Goal: Book appointment/travel/reservation

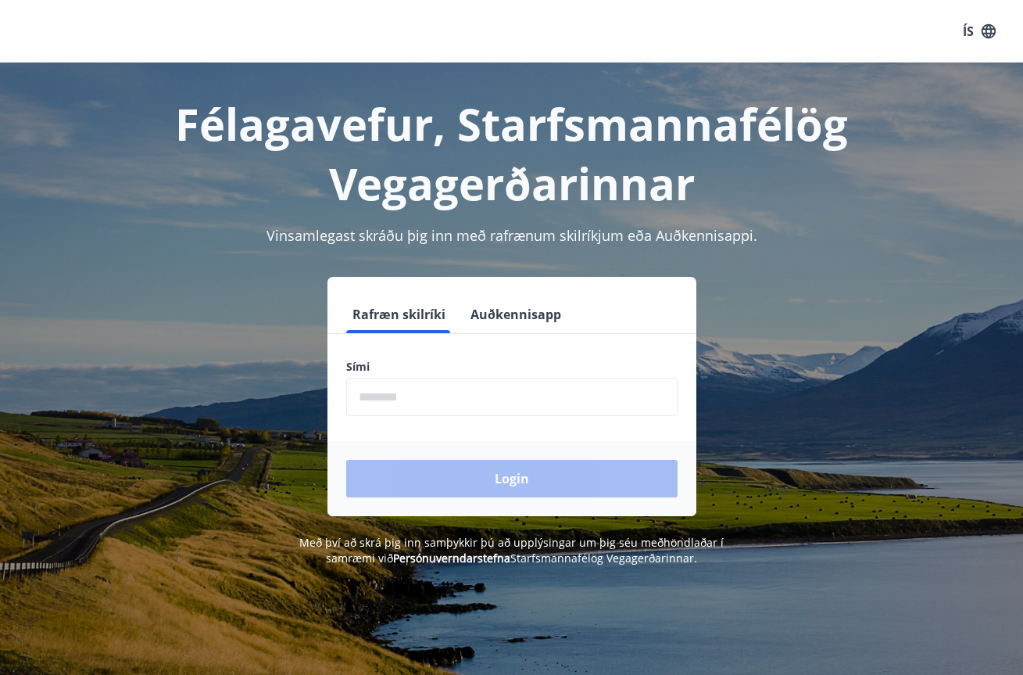
click at [420, 400] on input "phone" at bounding box center [511, 397] width 331 height 38
type input "********"
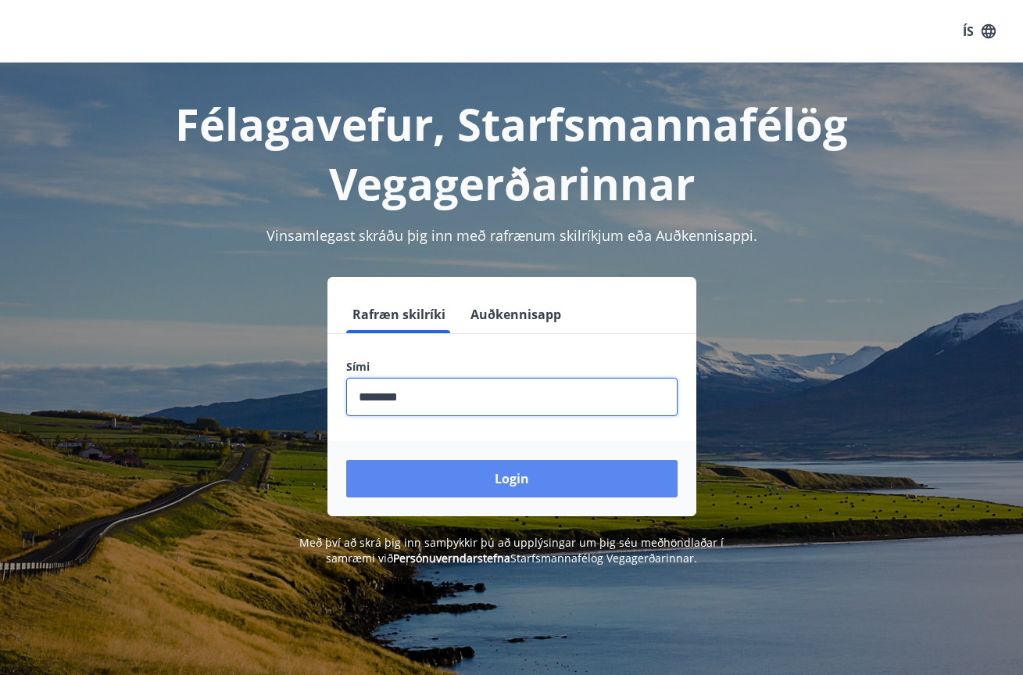
click at [521, 480] on button "Login" at bounding box center [511, 479] width 331 height 38
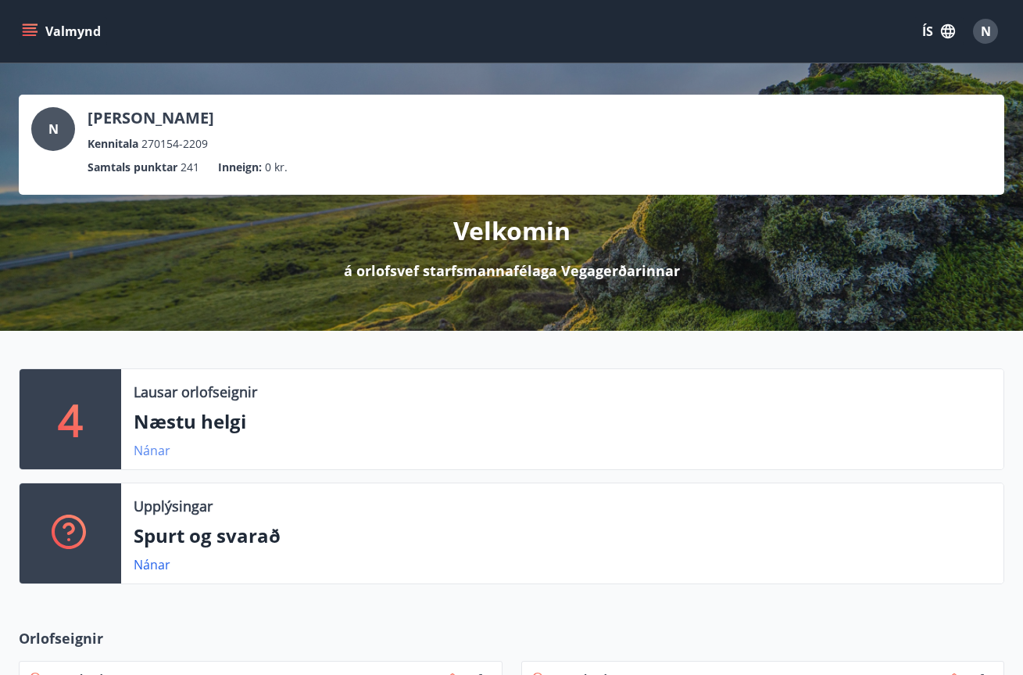
click at [163, 449] on link "Nánar" at bounding box center [152, 450] width 37 height 17
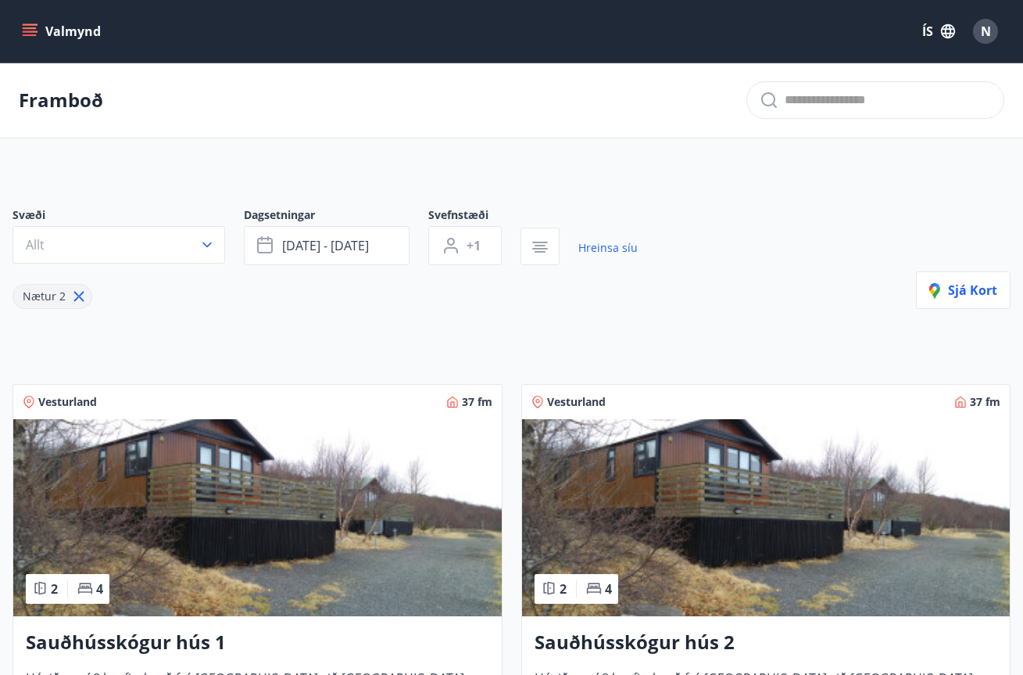
click at [30, 30] on icon "menu" at bounding box center [30, 31] width 16 height 16
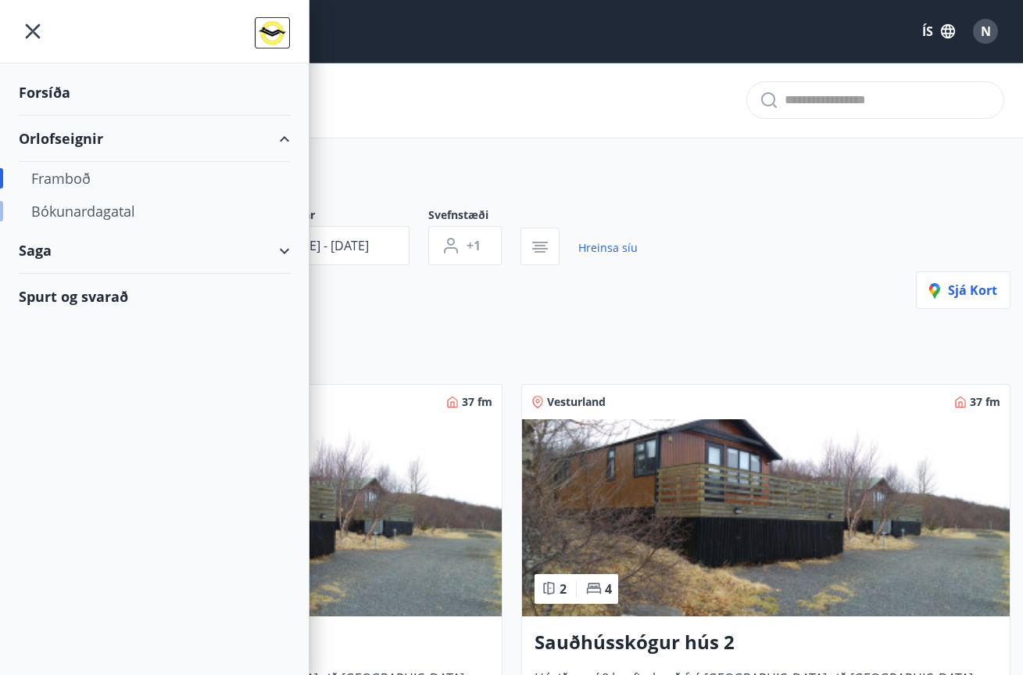
click at [68, 206] on div "Bókunardagatal" at bounding box center [154, 211] width 246 height 33
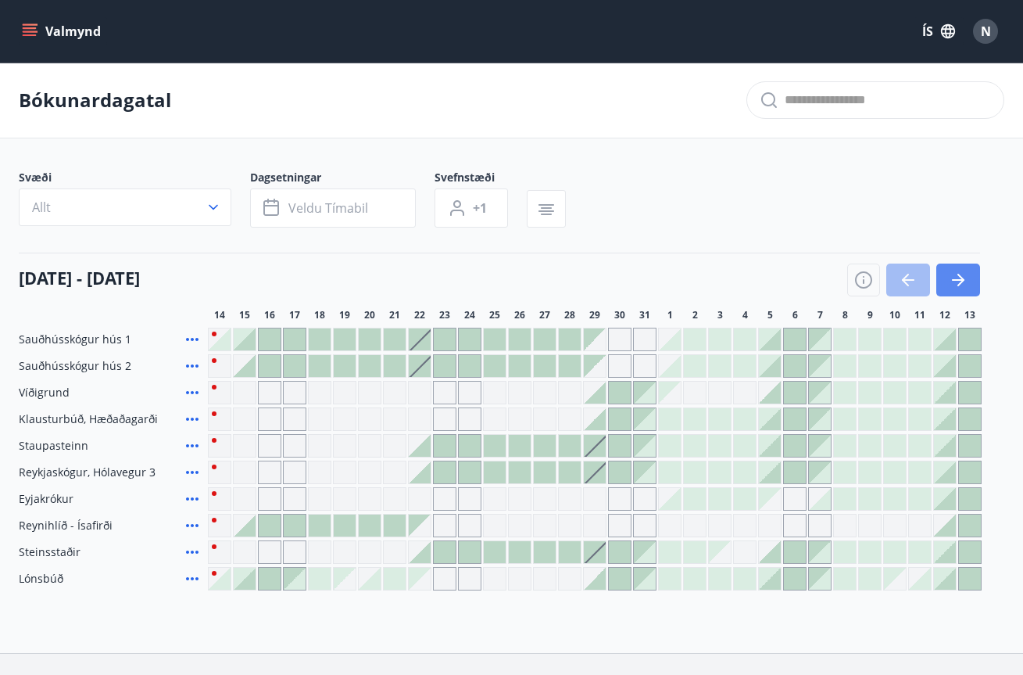
click at [965, 280] on icon "button" at bounding box center [958, 279] width 19 height 19
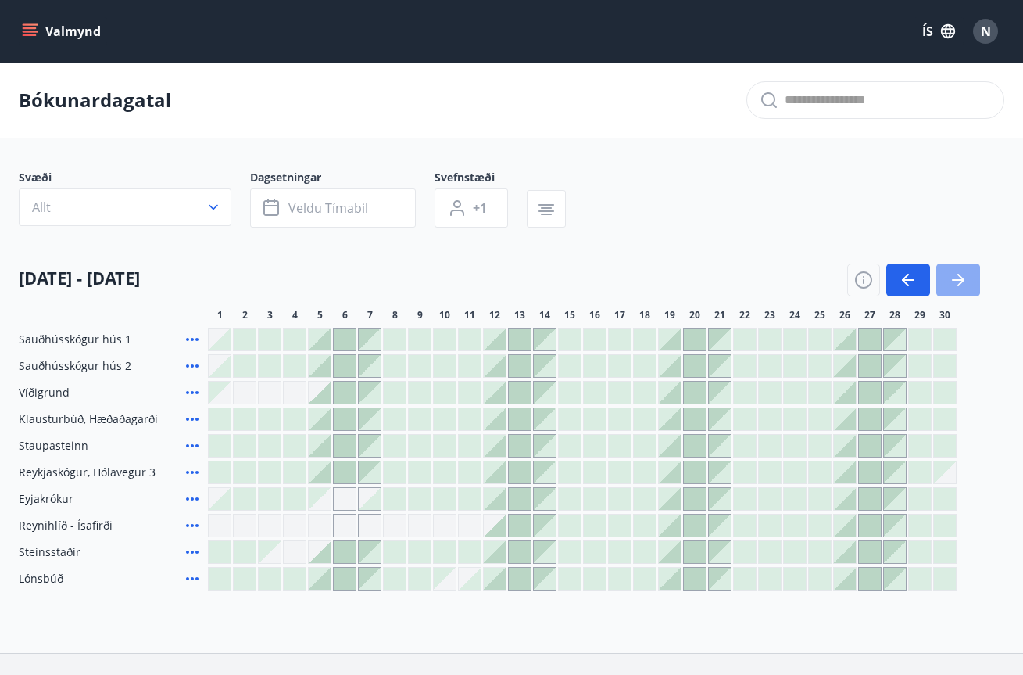
click at [965, 280] on icon "button" at bounding box center [958, 279] width 19 height 19
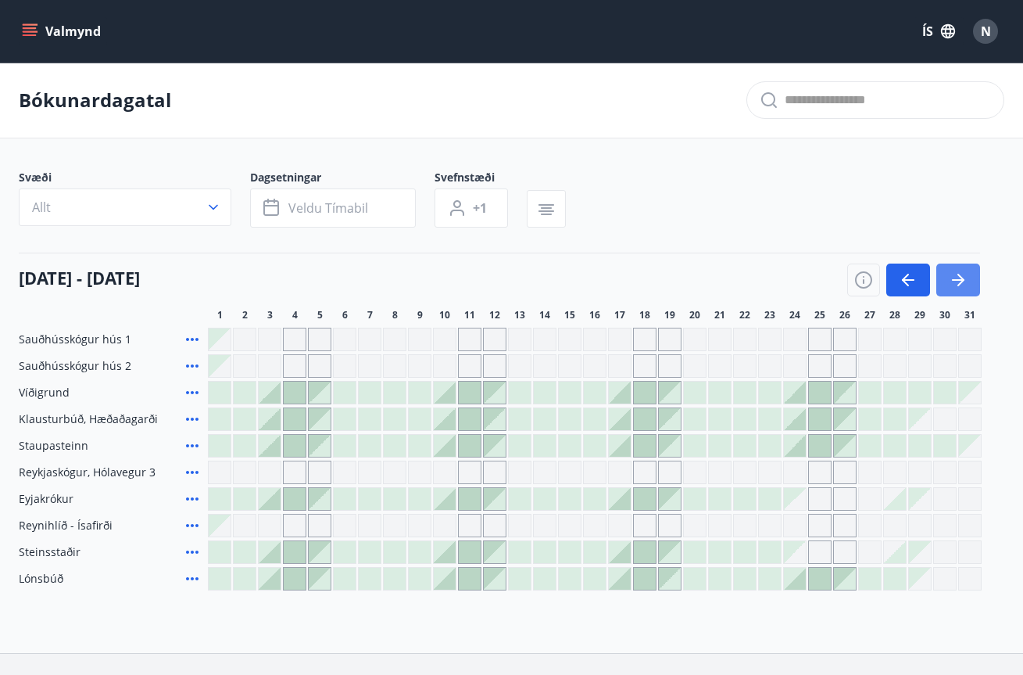
click at [965, 280] on icon "button" at bounding box center [958, 279] width 19 height 19
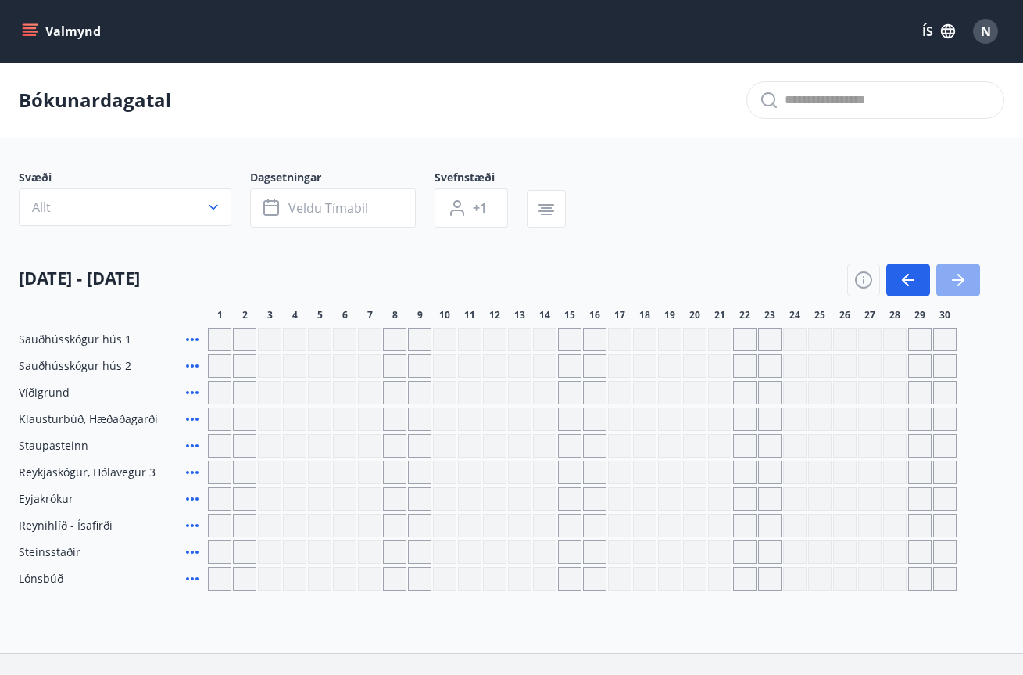
click at [965, 280] on icon "button" at bounding box center [958, 279] width 19 height 19
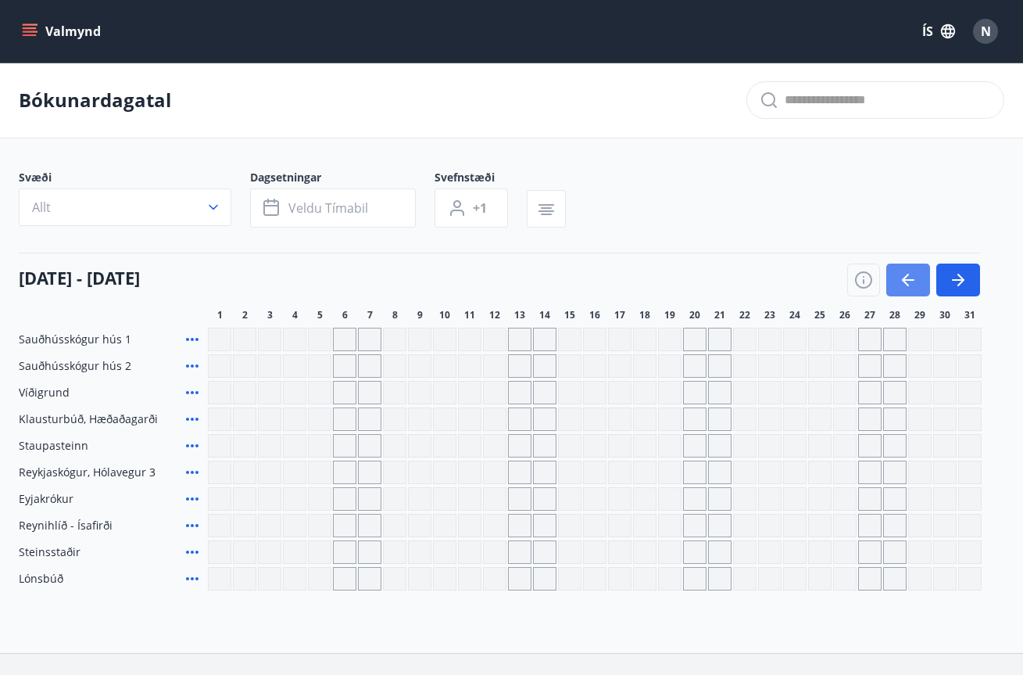
click at [909, 286] on icon "button" at bounding box center [908, 279] width 19 height 19
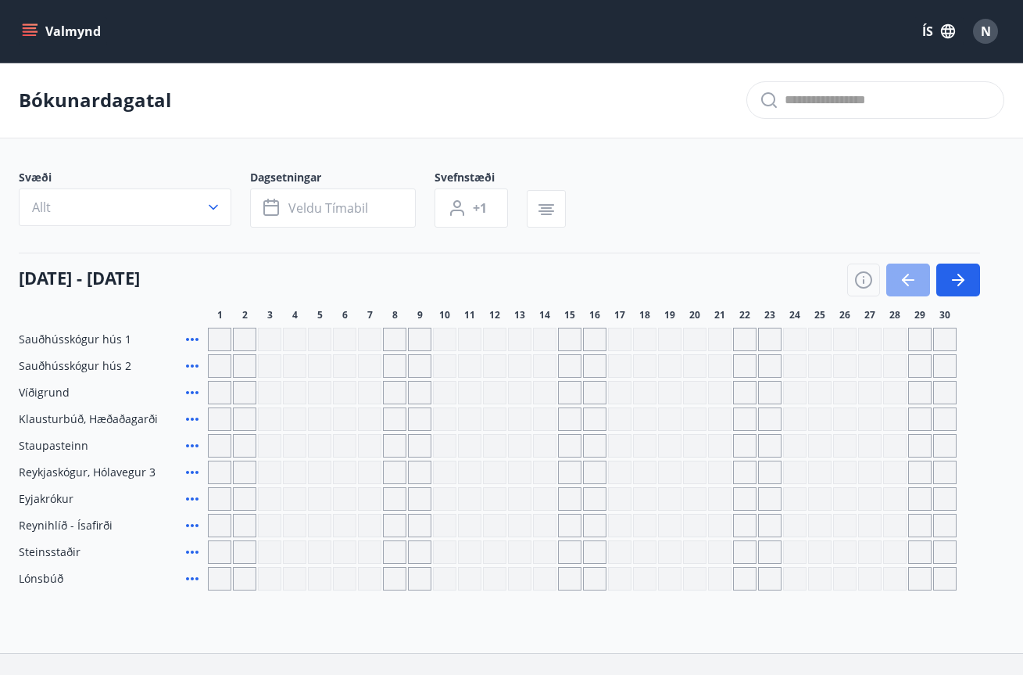
click at [909, 286] on icon "button" at bounding box center [908, 279] width 19 height 19
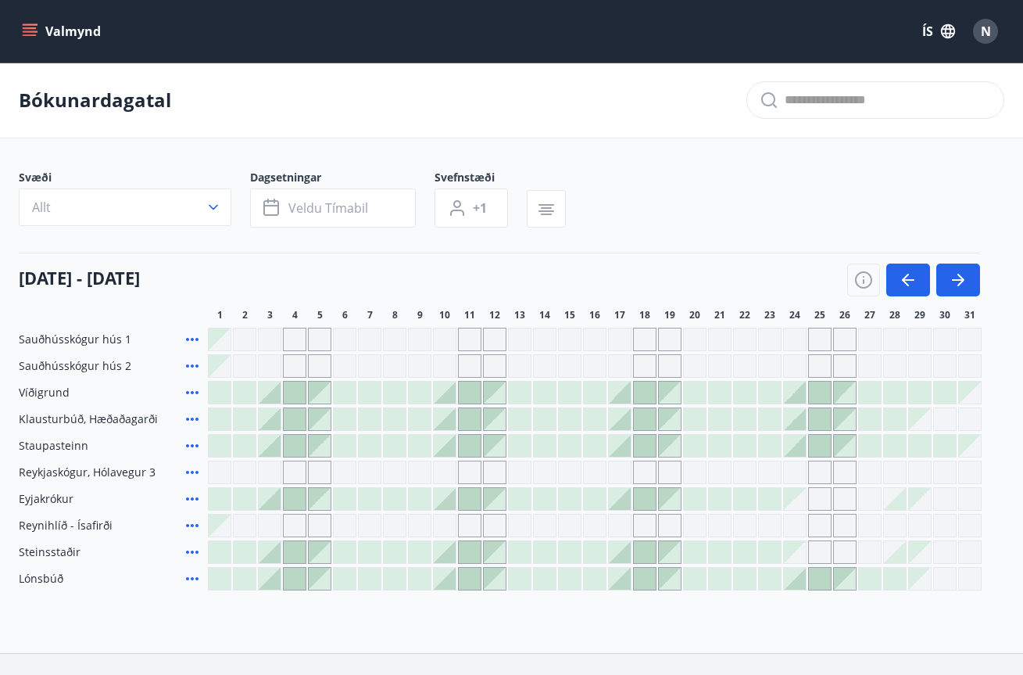
click at [193, 499] on icon at bounding box center [192, 498] width 13 height 3
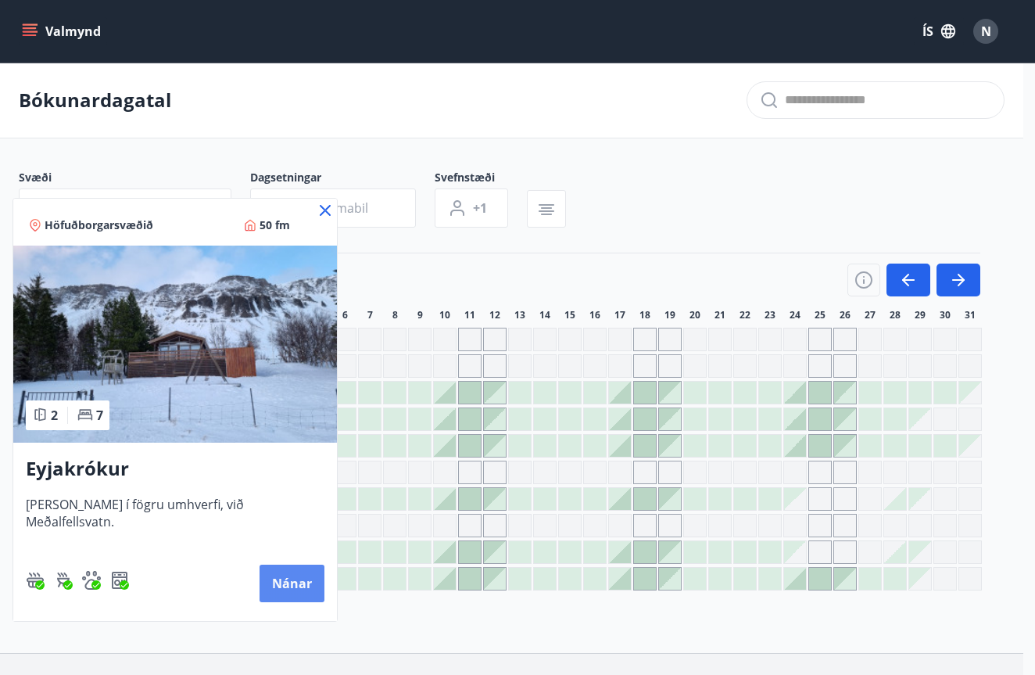
click at [262, 577] on button "Nánar" at bounding box center [292, 583] width 65 height 38
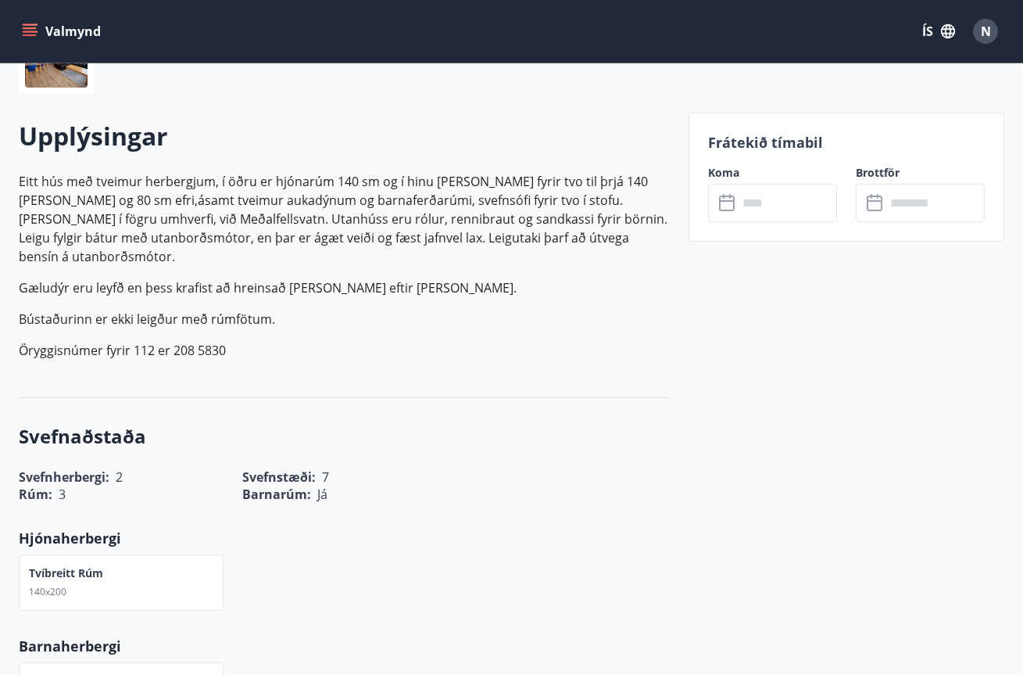
scroll to position [417, 0]
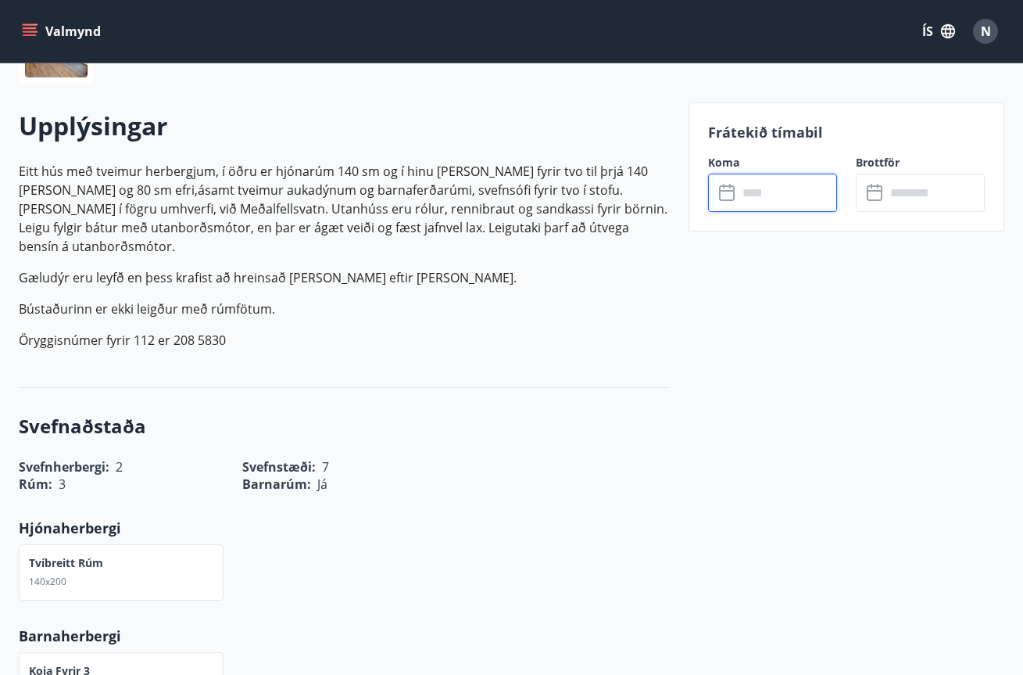
click at [767, 195] on input "text" at bounding box center [787, 193] width 99 height 38
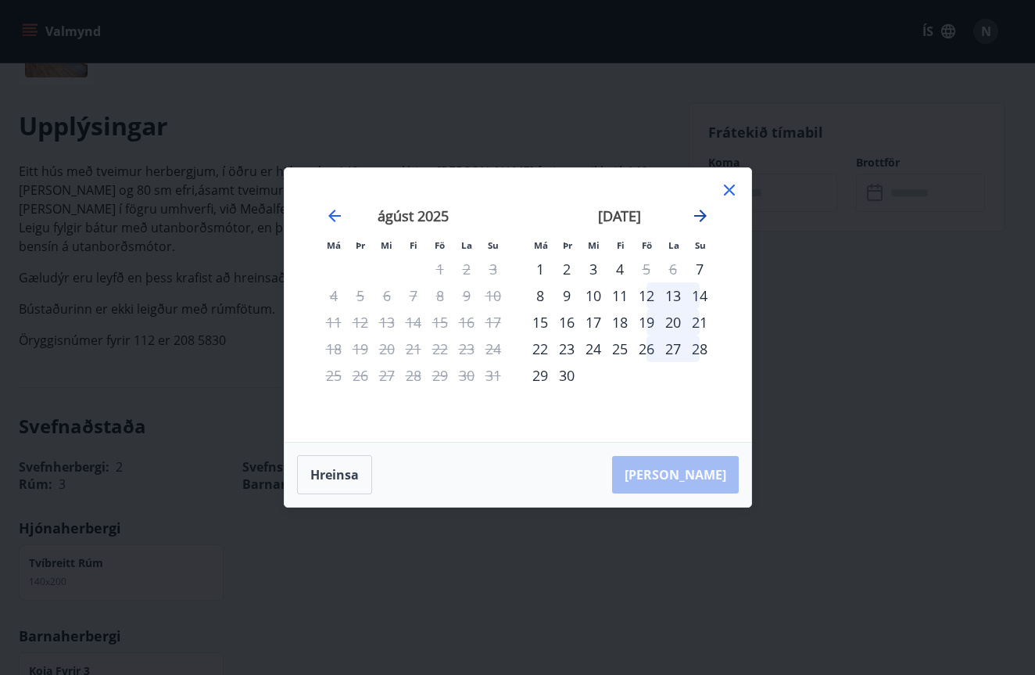
click at [697, 217] on icon "Move forward to switch to the next month." at bounding box center [700, 215] width 19 height 19
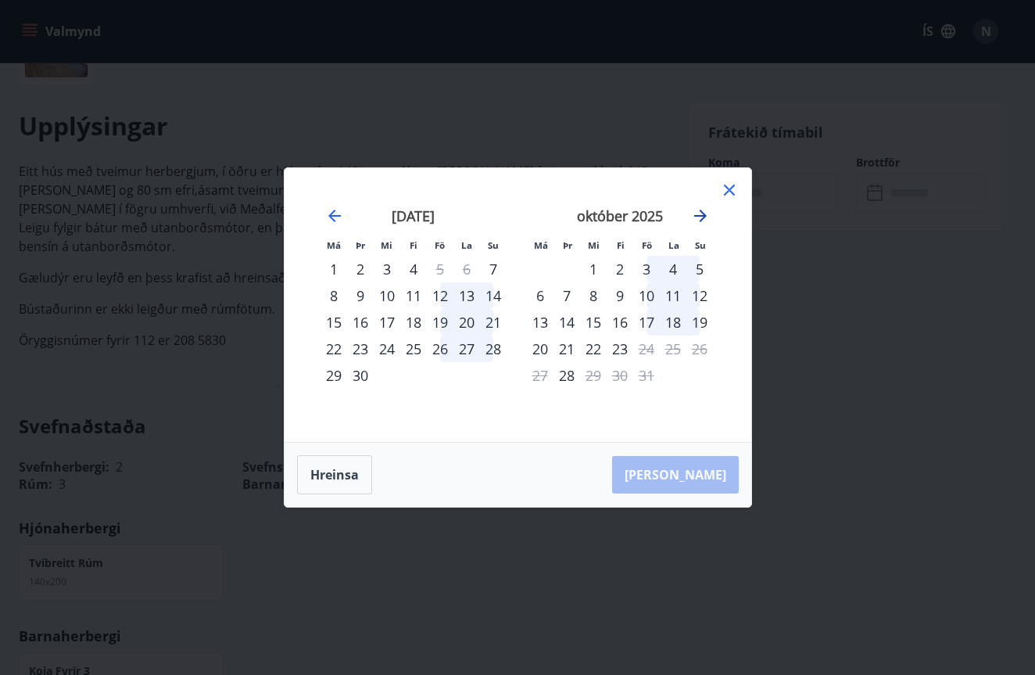
click at [697, 217] on icon "Move forward to switch to the next month." at bounding box center [700, 215] width 19 height 19
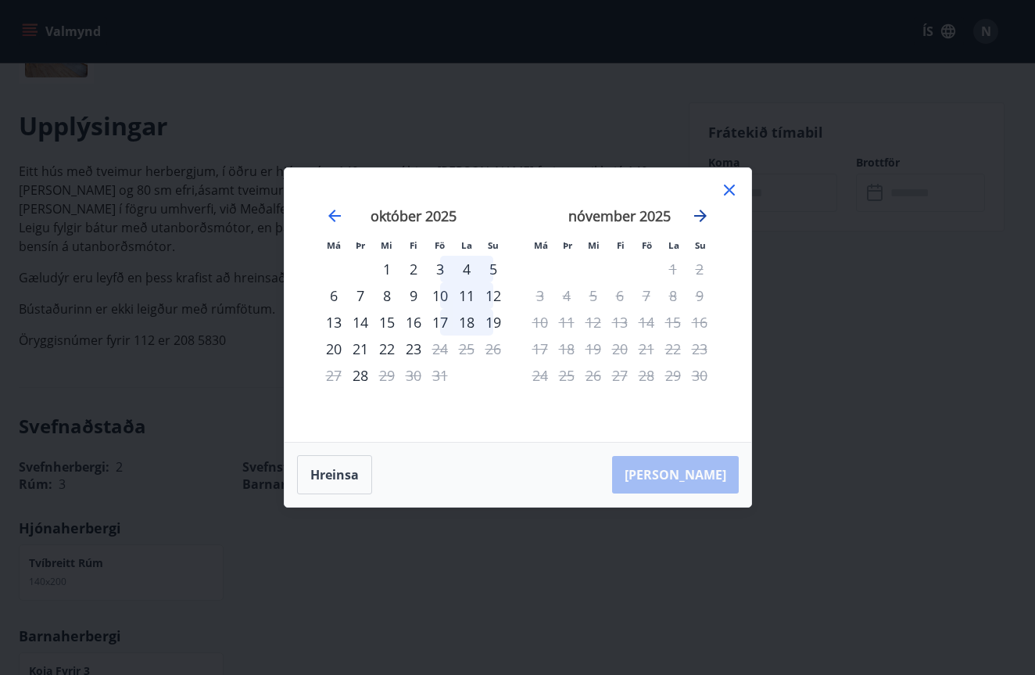
click at [697, 217] on icon "Move forward to switch to the next month." at bounding box center [700, 215] width 19 height 19
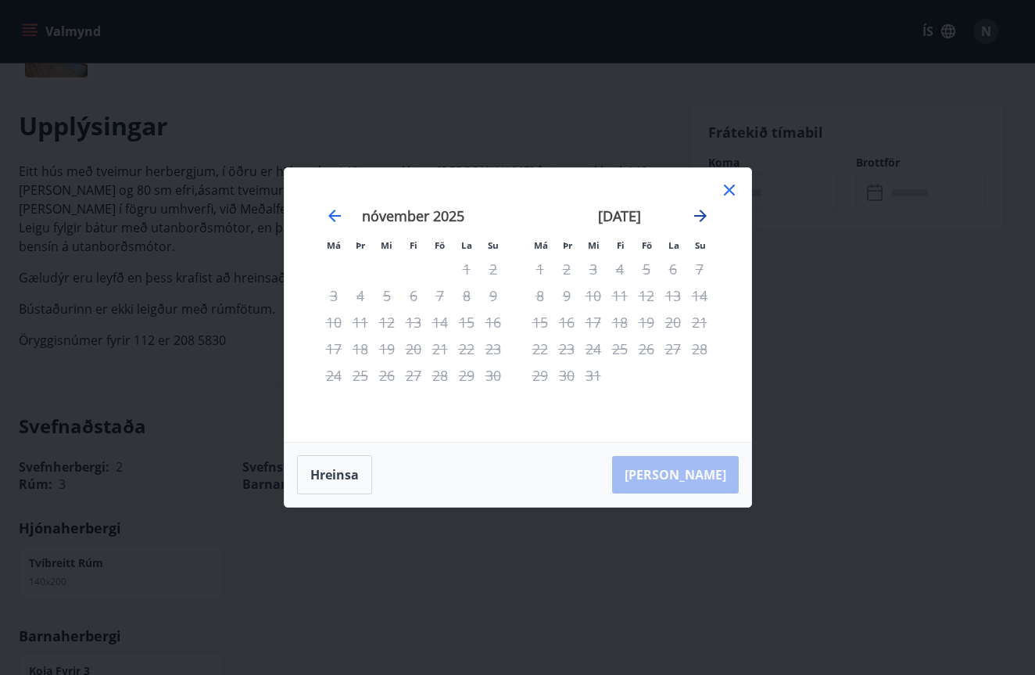
click at [697, 217] on icon "Move forward to switch to the next month." at bounding box center [700, 215] width 19 height 19
click at [331, 211] on icon "Move backward to switch to the previous month." at bounding box center [334, 215] width 19 height 19
click at [334, 217] on icon "Move backward to switch to the previous month." at bounding box center [334, 215] width 19 height 19
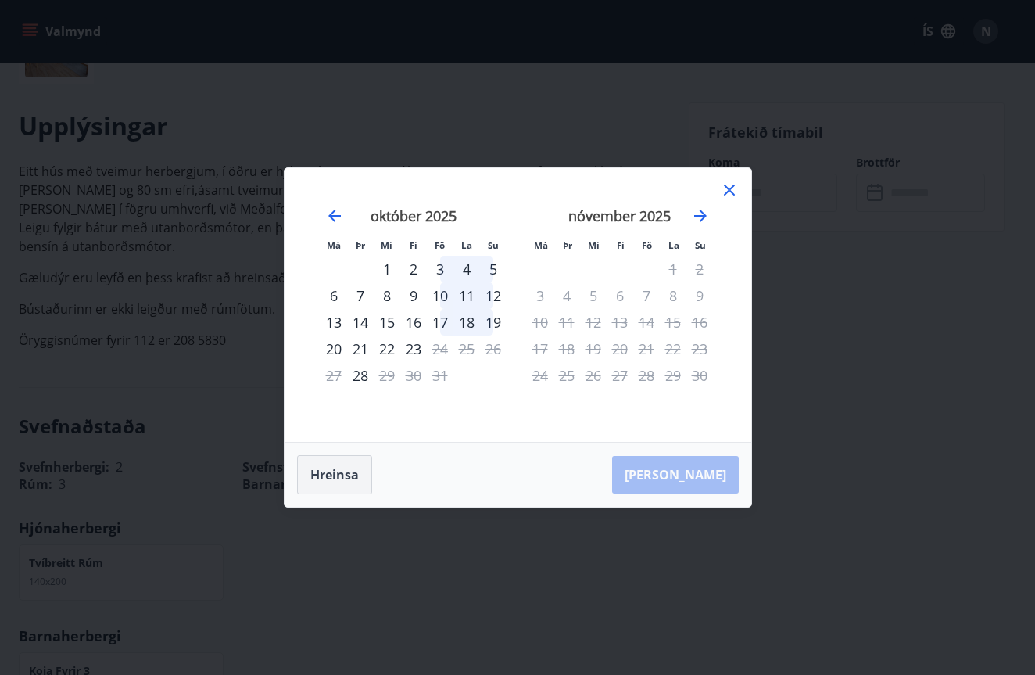
click at [340, 472] on button "Hreinsa" at bounding box center [334, 474] width 75 height 39
click at [729, 186] on icon at bounding box center [729, 190] width 19 height 19
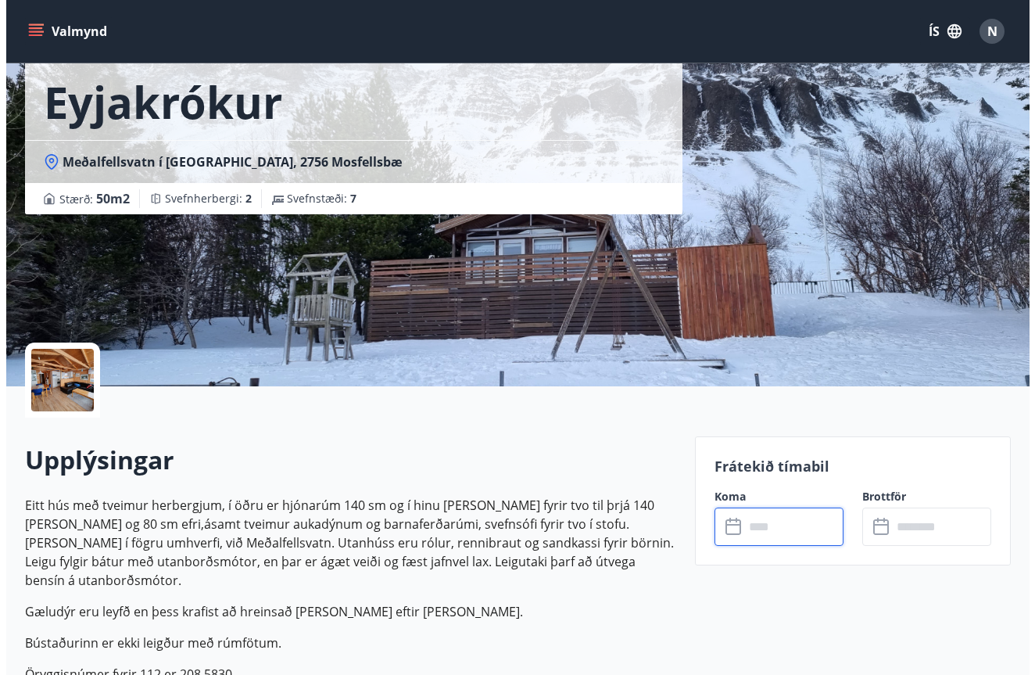
scroll to position [0, 0]
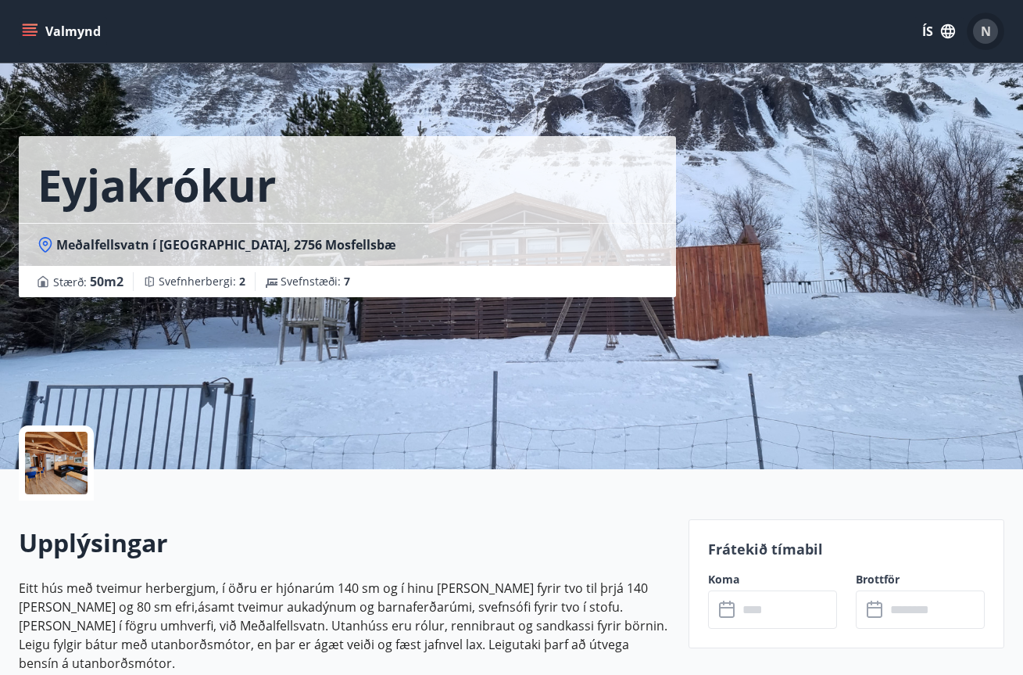
click at [986, 36] on span "N" at bounding box center [986, 31] width 10 height 17
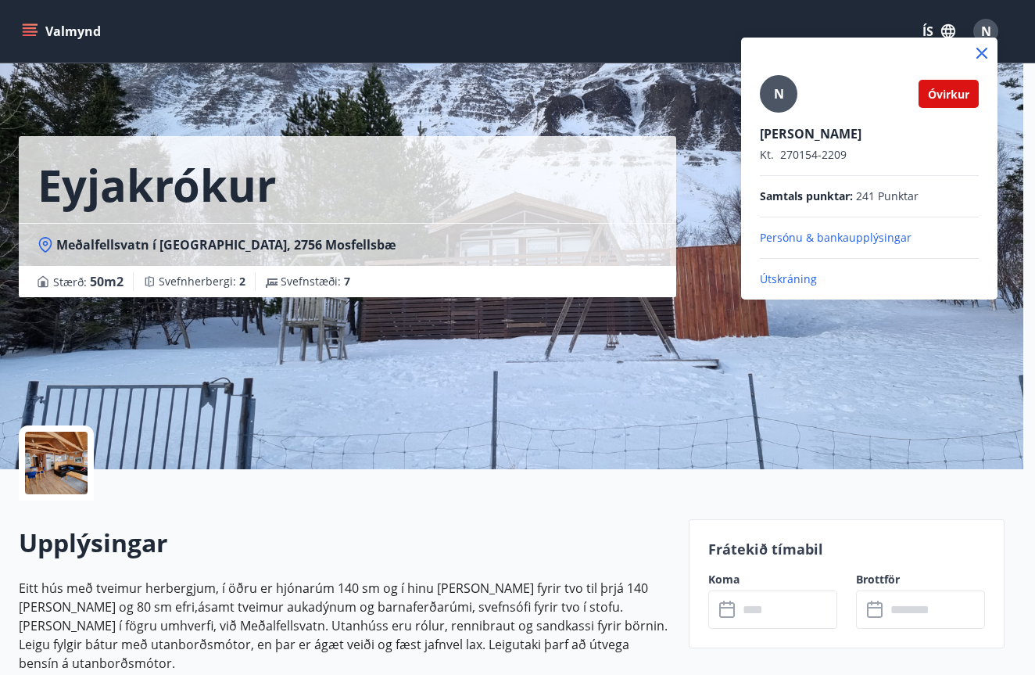
click at [783, 277] on p "Útskráning" at bounding box center [869, 279] width 219 height 16
